Goal: Share content

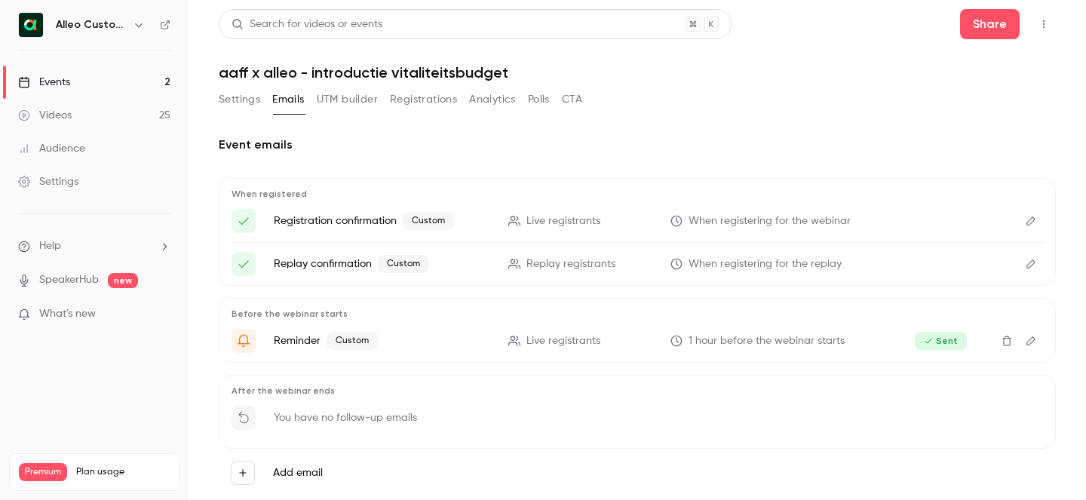
click at [440, 93] on button "Registrations" at bounding box center [423, 99] width 67 height 24
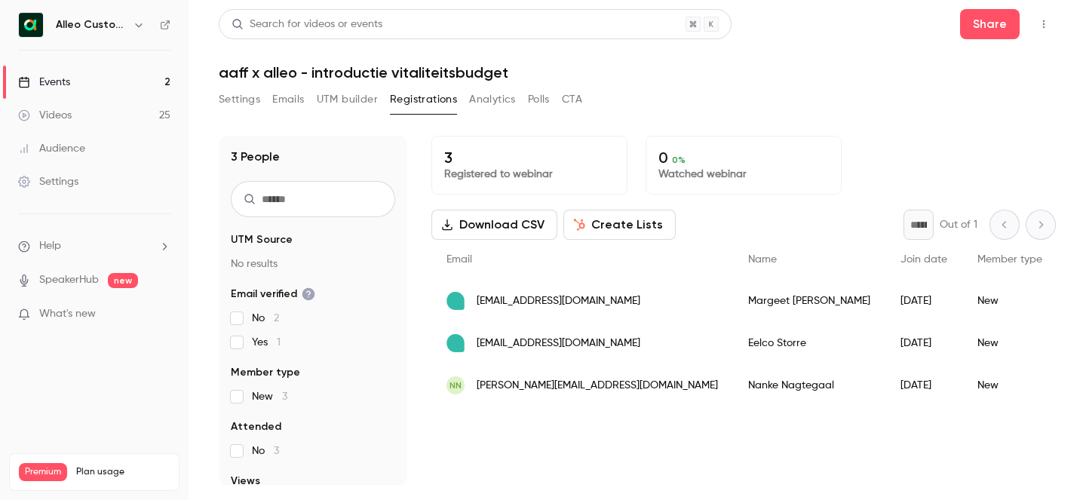
click at [1044, 26] on icon "button" at bounding box center [1044, 24] width 2 height 8
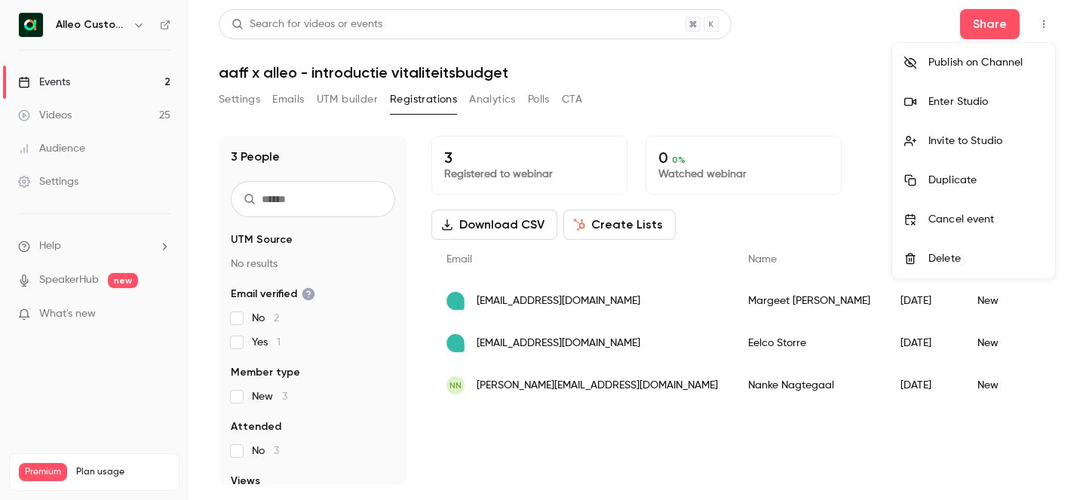
click at [999, 23] on div at bounding box center [543, 250] width 1086 height 500
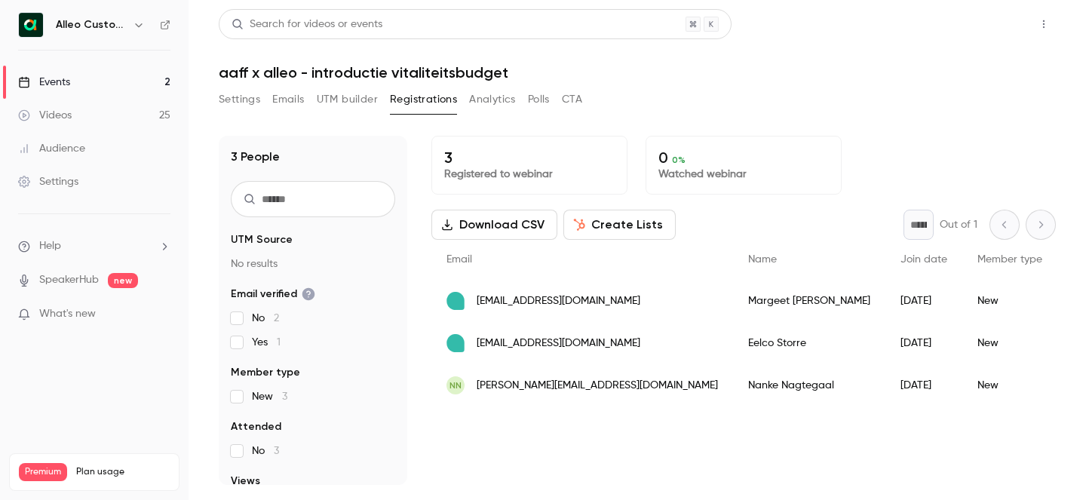
click at [999, 24] on button "Share" at bounding box center [990, 24] width 60 height 30
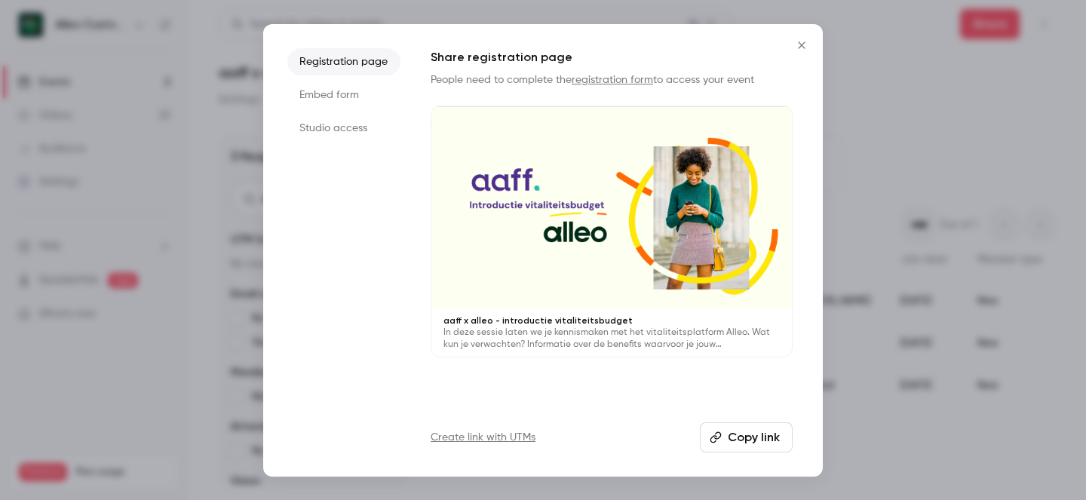
click at [753, 431] on button "Copy link" at bounding box center [746, 437] width 93 height 30
click at [801, 45] on icon "Close" at bounding box center [801, 44] width 7 height 7
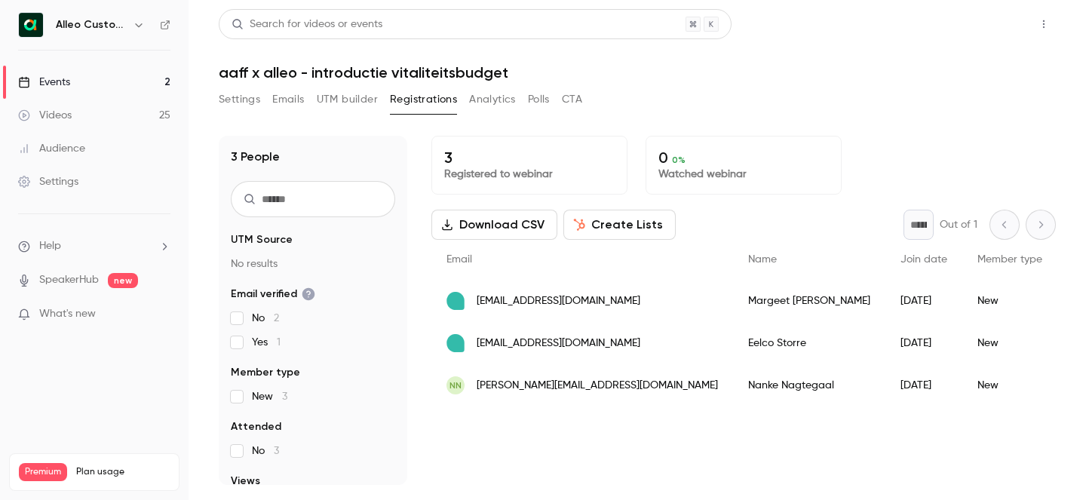
click at [993, 26] on button "Share" at bounding box center [990, 24] width 60 height 30
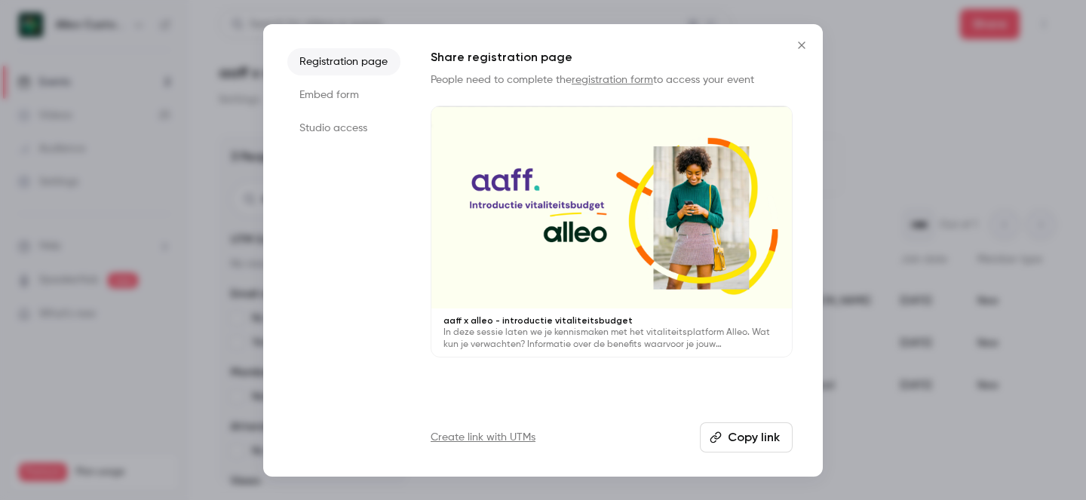
click at [756, 437] on button "Copy link" at bounding box center [746, 437] width 93 height 30
